Goal: Transaction & Acquisition: Purchase product/service

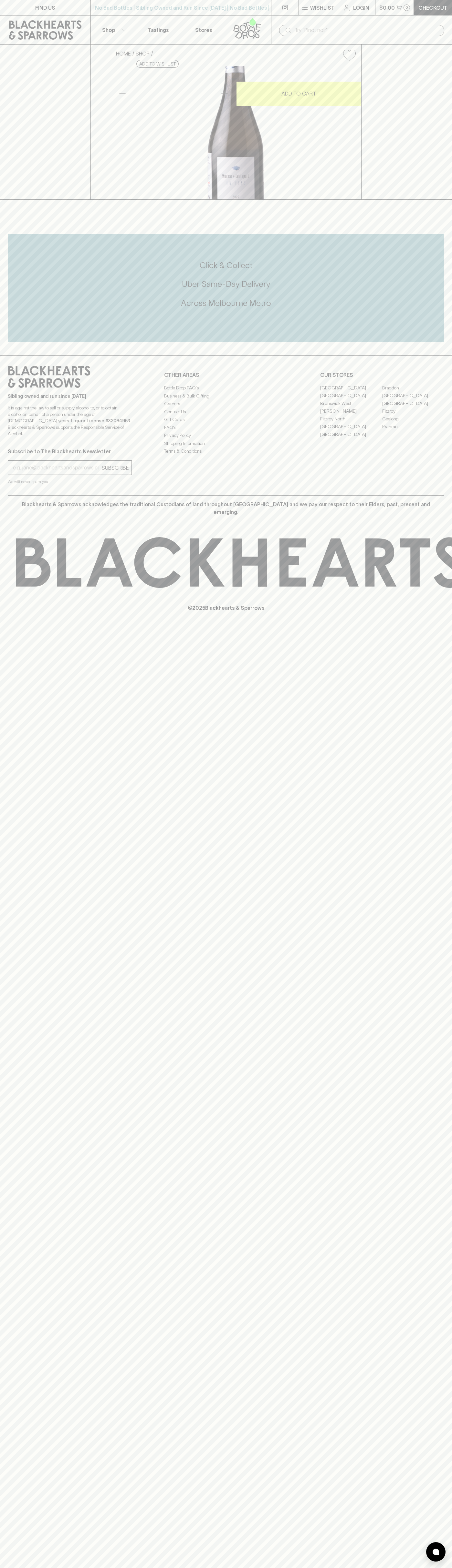
click at [199, 13] on div "| No Bad Bottles | Sibling Owned and Run Since [DATE] | No Bad Bottles | Siblin…" at bounding box center [180, 7] width 181 height 15
click at [451, 152] on div "HOME SHOP Muchado Leclapart Univers Palomino 2022 $86.00 Add to wishlist 10% di…" at bounding box center [226, 122] width 452 height 155
click at [153, 1567] on html "FIND US | No Bad Bottles | Sibling Owned and Run Since [DATE] | No Bad Bottles …" at bounding box center [226, 784] width 452 height 1568
click at [29, 1567] on html "FIND US | No Bad Bottles | Sibling Owned and Run Since [DATE] | No Bad Bottles …" at bounding box center [226, 784] width 452 height 1568
